Goal: Transaction & Acquisition: Purchase product/service

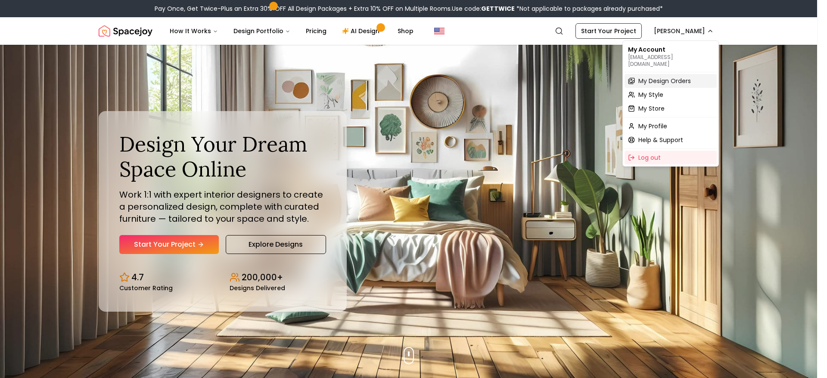
click at [687, 77] on span "My Design Orders" at bounding box center [665, 81] width 53 height 9
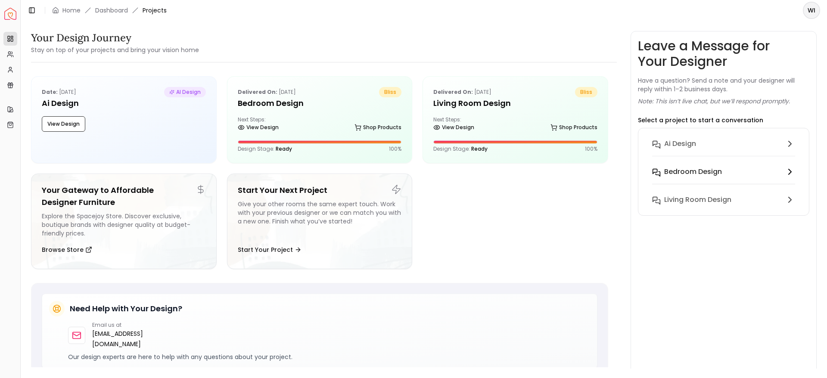
click at [716, 168] on h6 "Bedroom design" at bounding box center [694, 172] width 58 height 10
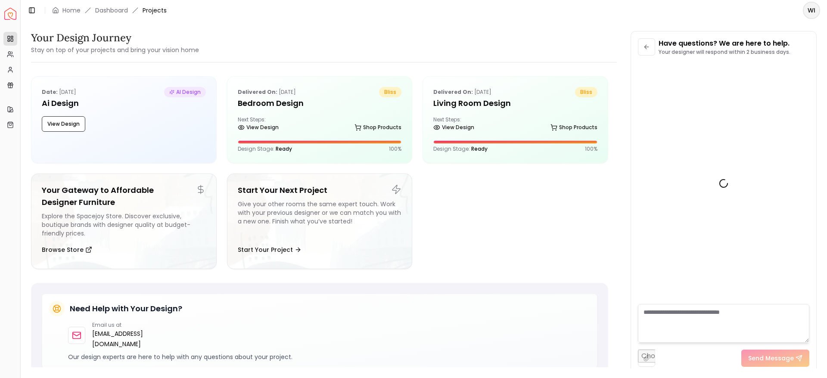
scroll to position [2130, 0]
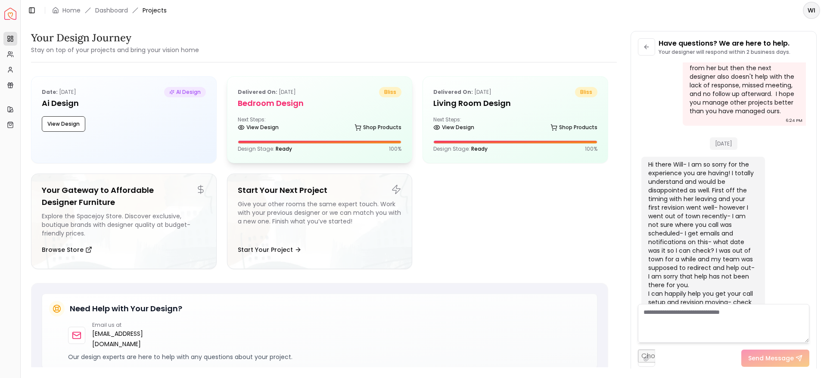
click at [317, 130] on div "View Design Shop Products" at bounding box center [320, 129] width 164 height 9
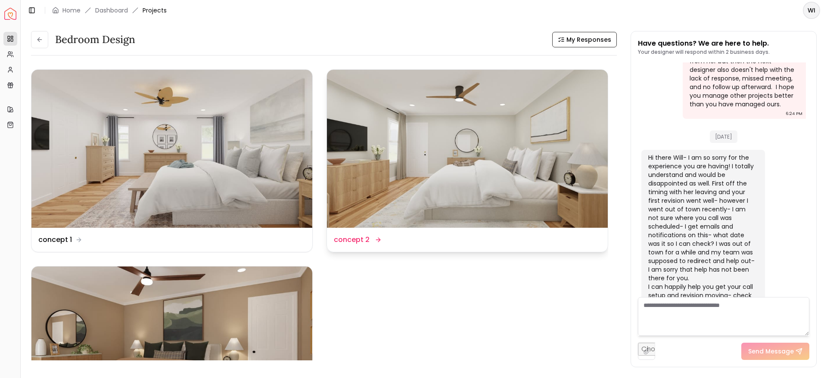
click at [510, 150] on img at bounding box center [467, 149] width 281 height 158
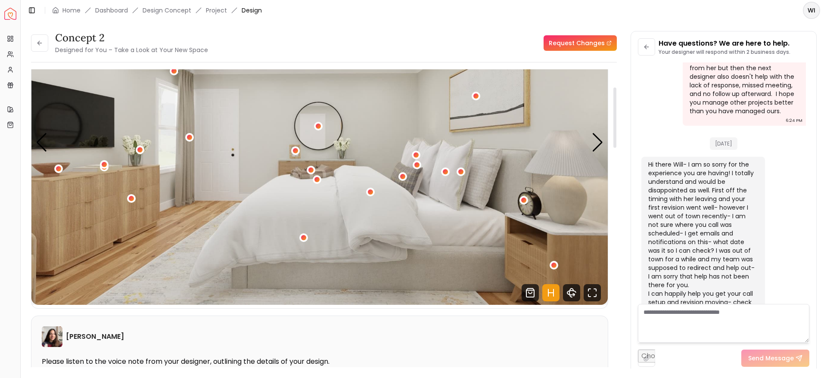
scroll to position [94, 0]
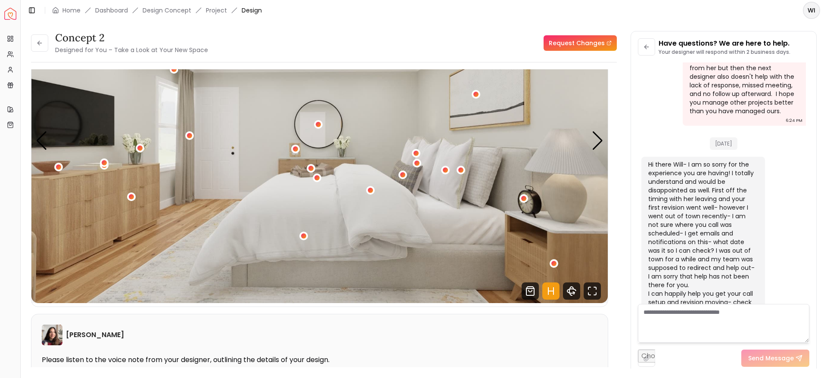
click at [463, 265] on img "1 / 4" at bounding box center [319, 141] width 577 height 325
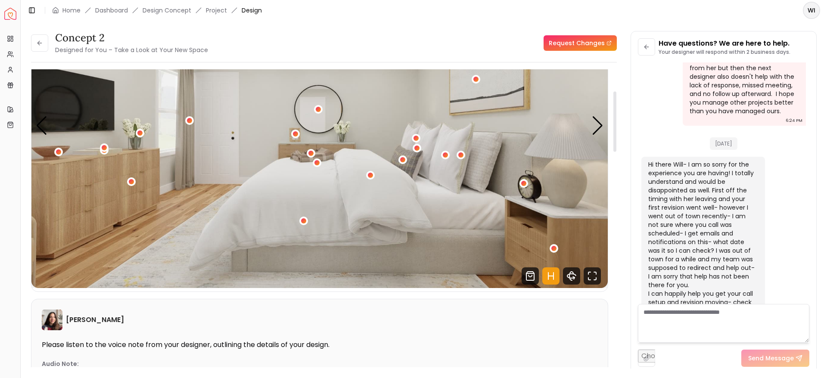
scroll to position [108, 0]
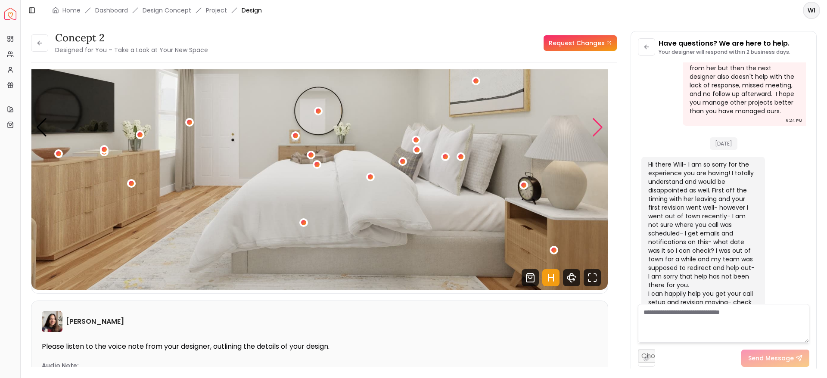
click at [598, 132] on div "Next slide" at bounding box center [598, 127] width 12 height 19
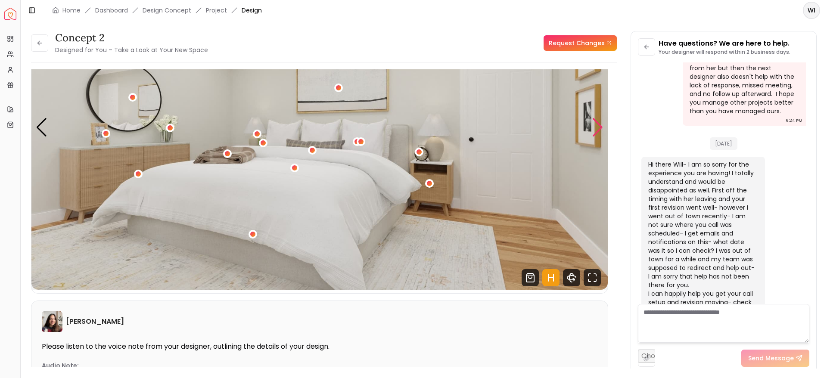
click at [219, 255] on img "2 / 4" at bounding box center [319, 128] width 577 height 325
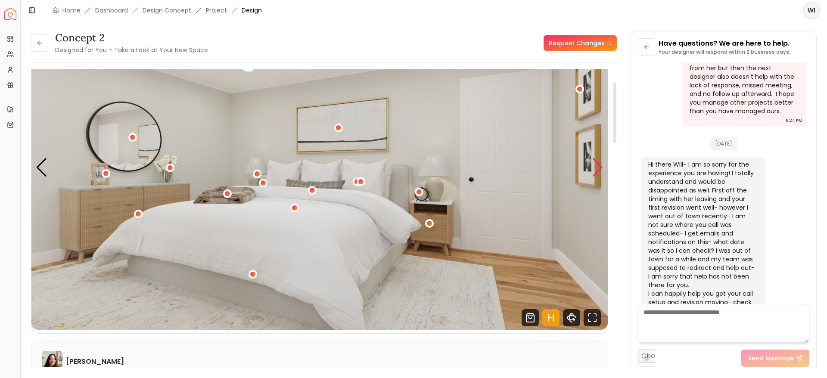
scroll to position [56, 0]
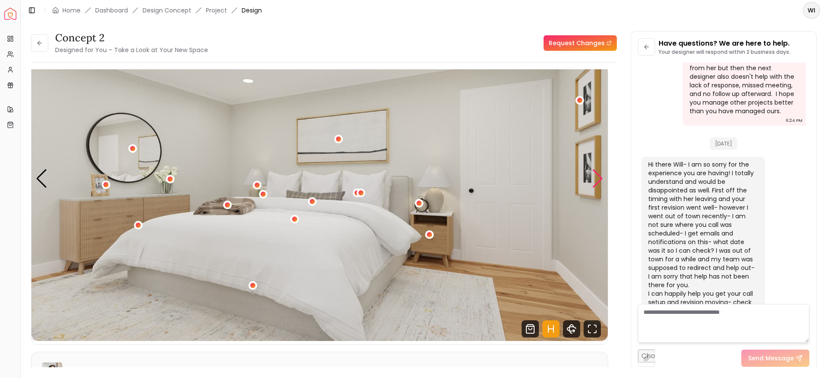
click at [602, 176] on div "Next slide" at bounding box center [598, 178] width 12 height 19
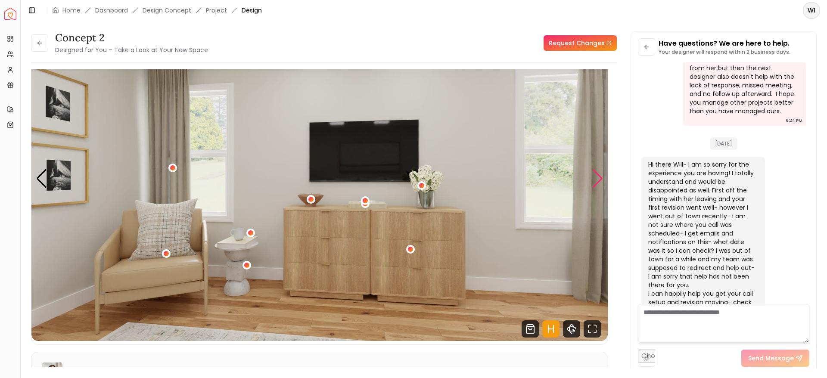
click at [601, 181] on div "Next slide" at bounding box center [598, 178] width 12 height 19
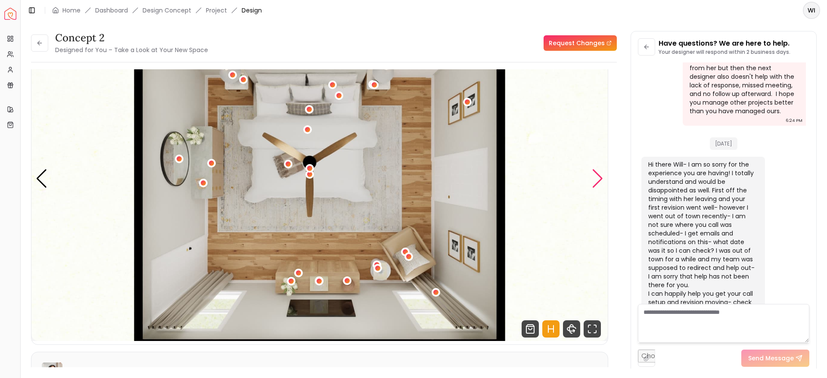
click at [600, 182] on div "Next slide" at bounding box center [598, 178] width 12 height 19
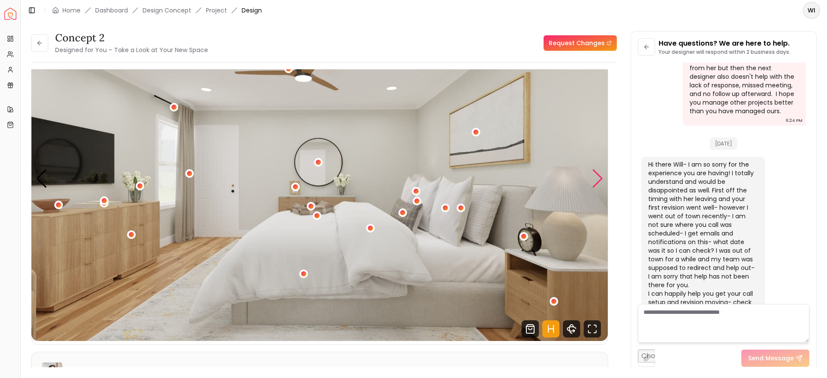
click at [462, 306] on img "1 / 4" at bounding box center [319, 179] width 577 height 325
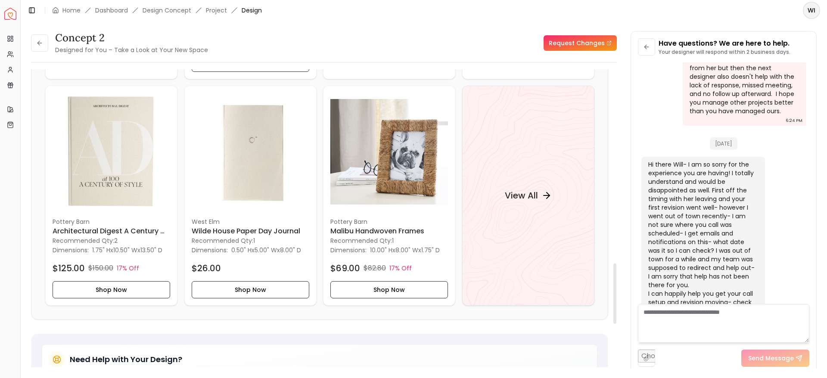
scroll to position [961, 0]
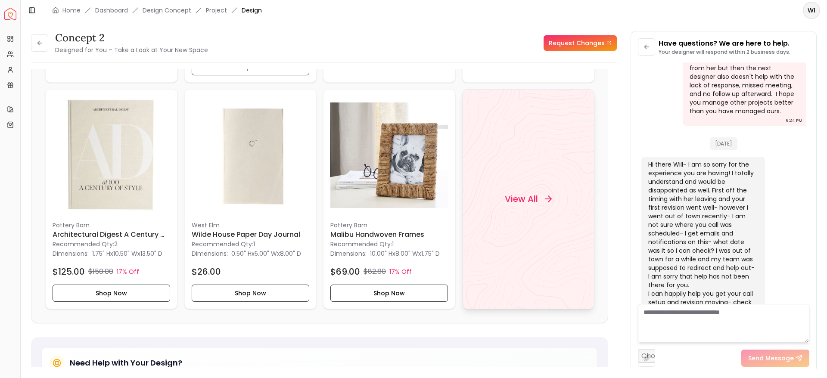
click at [535, 200] on h4 "View All" at bounding box center [521, 199] width 33 height 12
click at [39, 41] on icon at bounding box center [39, 43] width 7 height 7
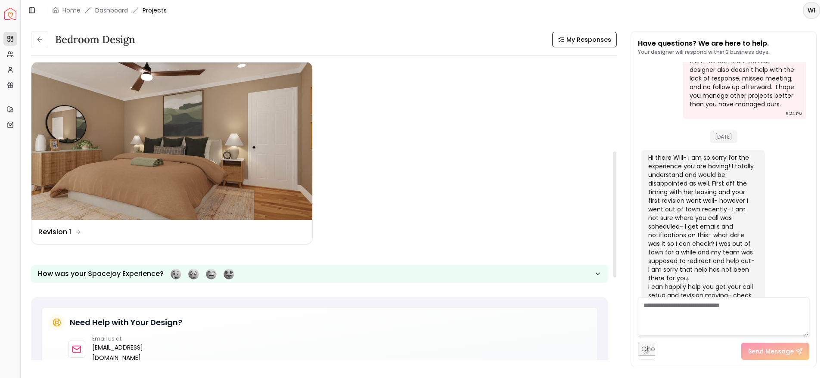
scroll to position [209, 0]
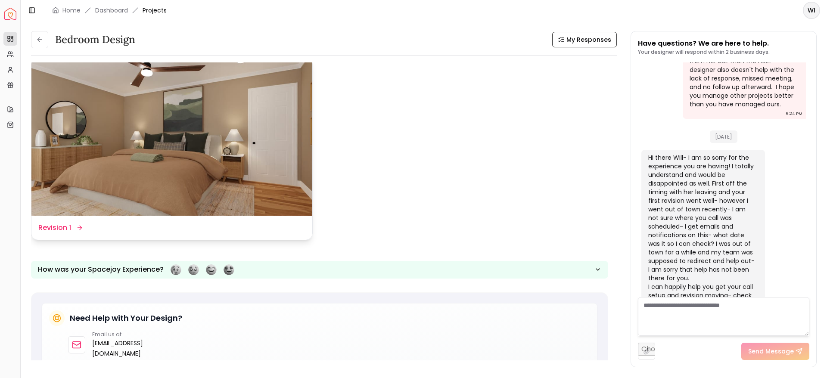
click at [90, 144] on img at bounding box center [171, 137] width 281 height 158
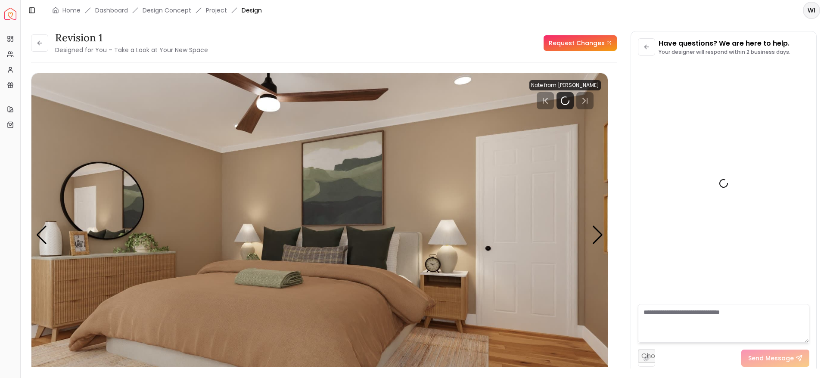
scroll to position [2130, 0]
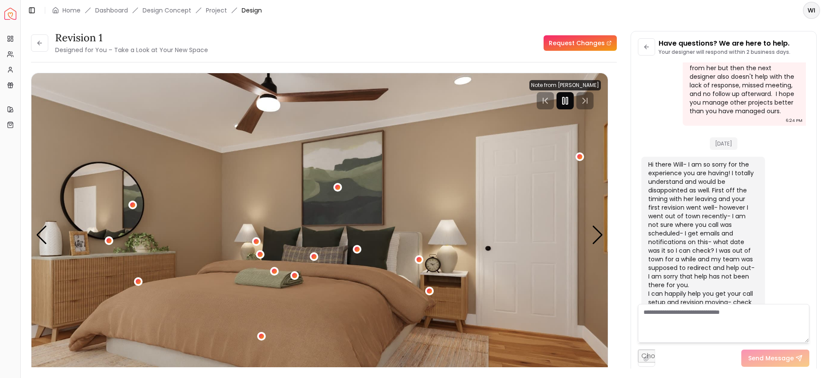
click at [567, 105] on icon "Pause" at bounding box center [565, 101] width 10 height 10
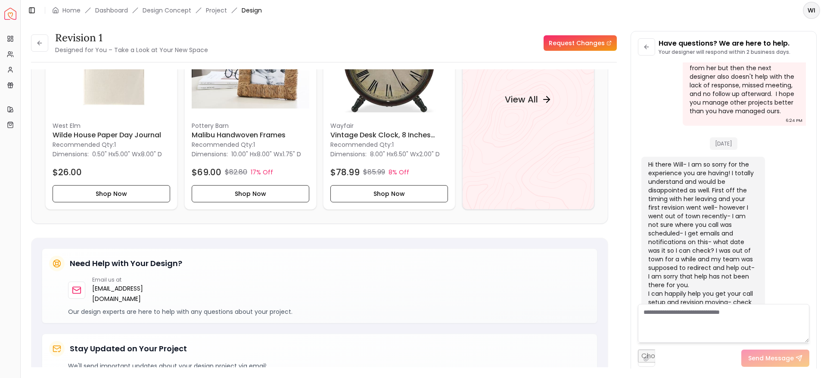
scroll to position [1059, 0]
click at [537, 107] on h4 "View All" at bounding box center [521, 101] width 33 height 12
click at [41, 45] on icon at bounding box center [39, 43] width 7 height 7
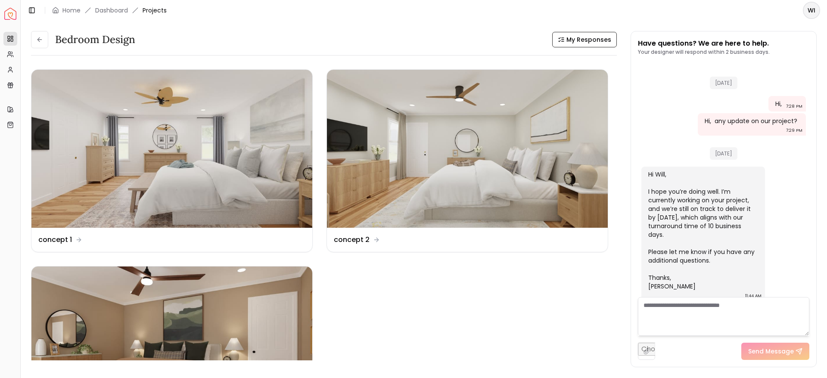
scroll to position [2137, 0]
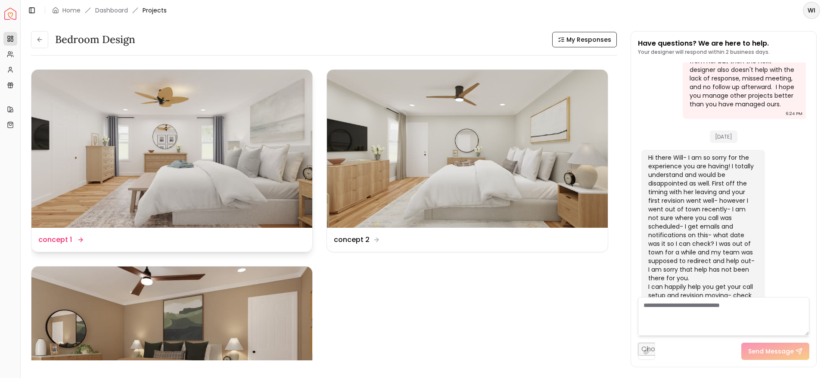
click at [200, 134] on img at bounding box center [171, 149] width 281 height 158
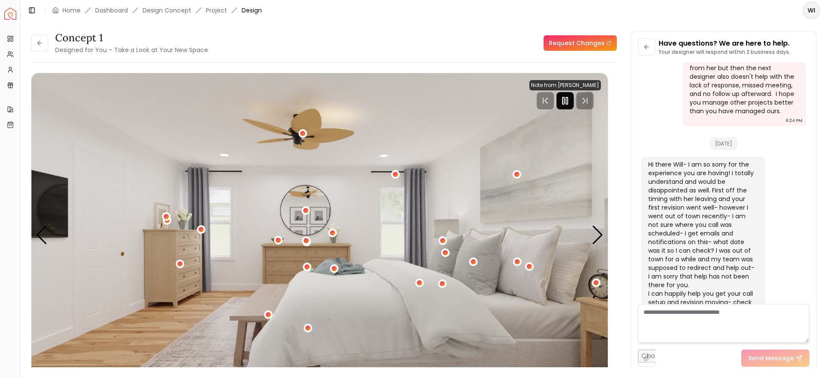
click at [568, 100] on rect "Pause" at bounding box center [567, 100] width 2 height 7
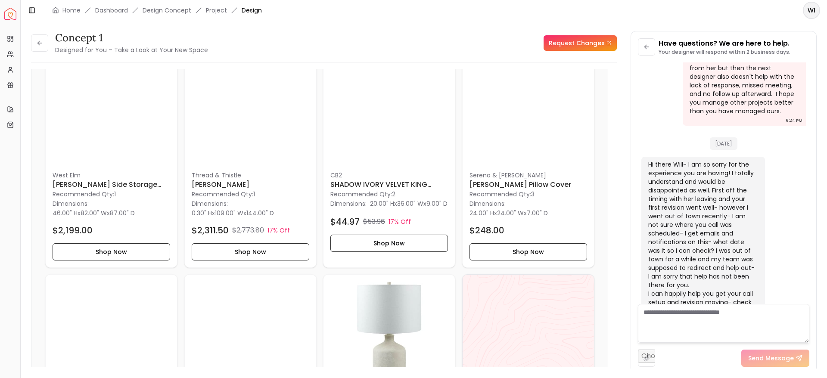
scroll to position [781, 0]
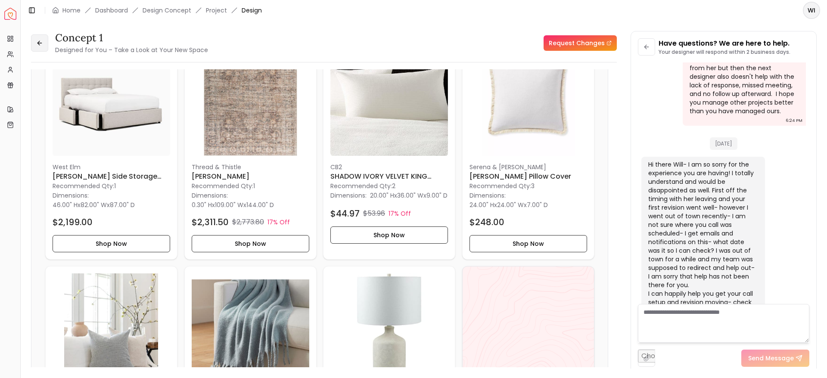
click at [41, 43] on icon at bounding box center [39, 43] width 7 height 7
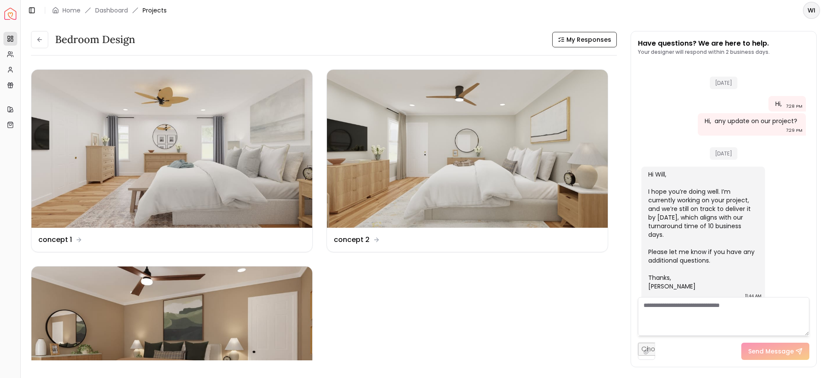
scroll to position [2137, 0]
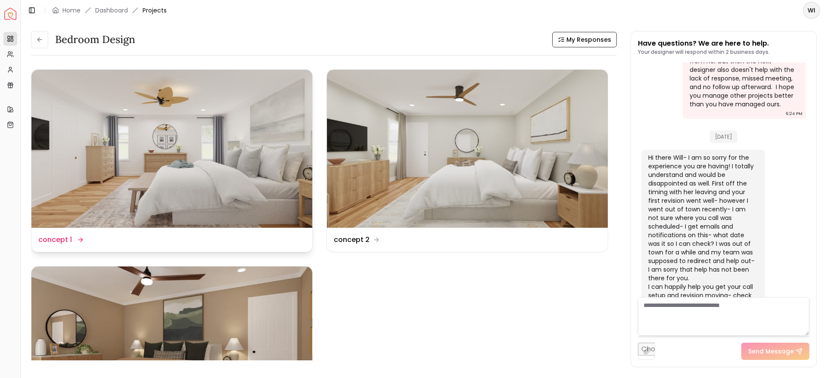
click at [95, 172] on img at bounding box center [171, 149] width 281 height 158
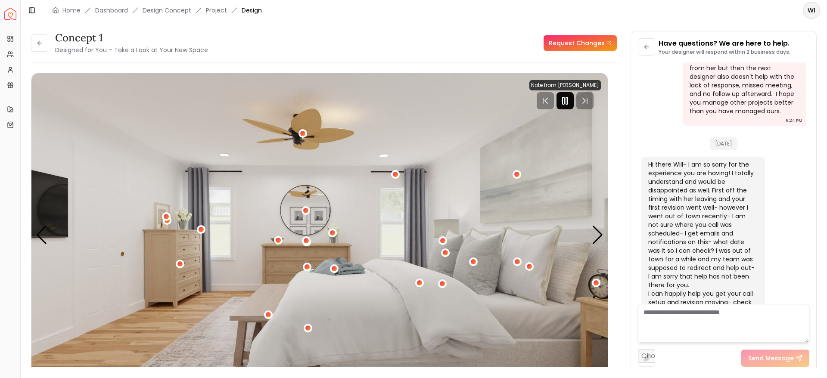
click at [566, 102] on icon "Pause" at bounding box center [565, 101] width 10 height 10
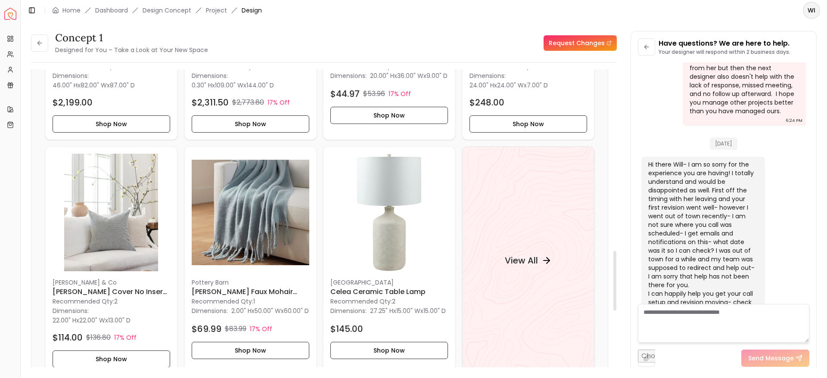
scroll to position [902, 0]
click at [522, 272] on div "View All" at bounding box center [528, 260] width 68 height 26
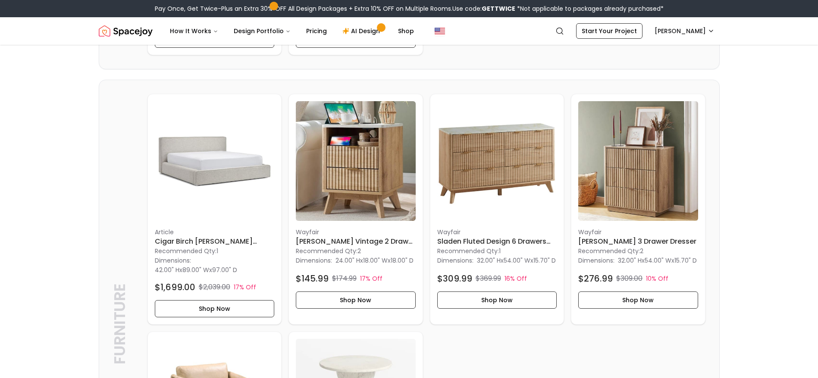
scroll to position [1684, 0]
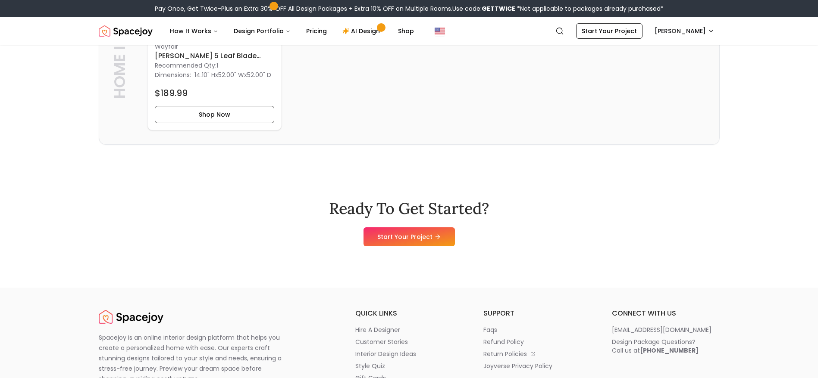
scroll to position [2624, 0]
